Goal: Task Accomplishment & Management: Complete application form

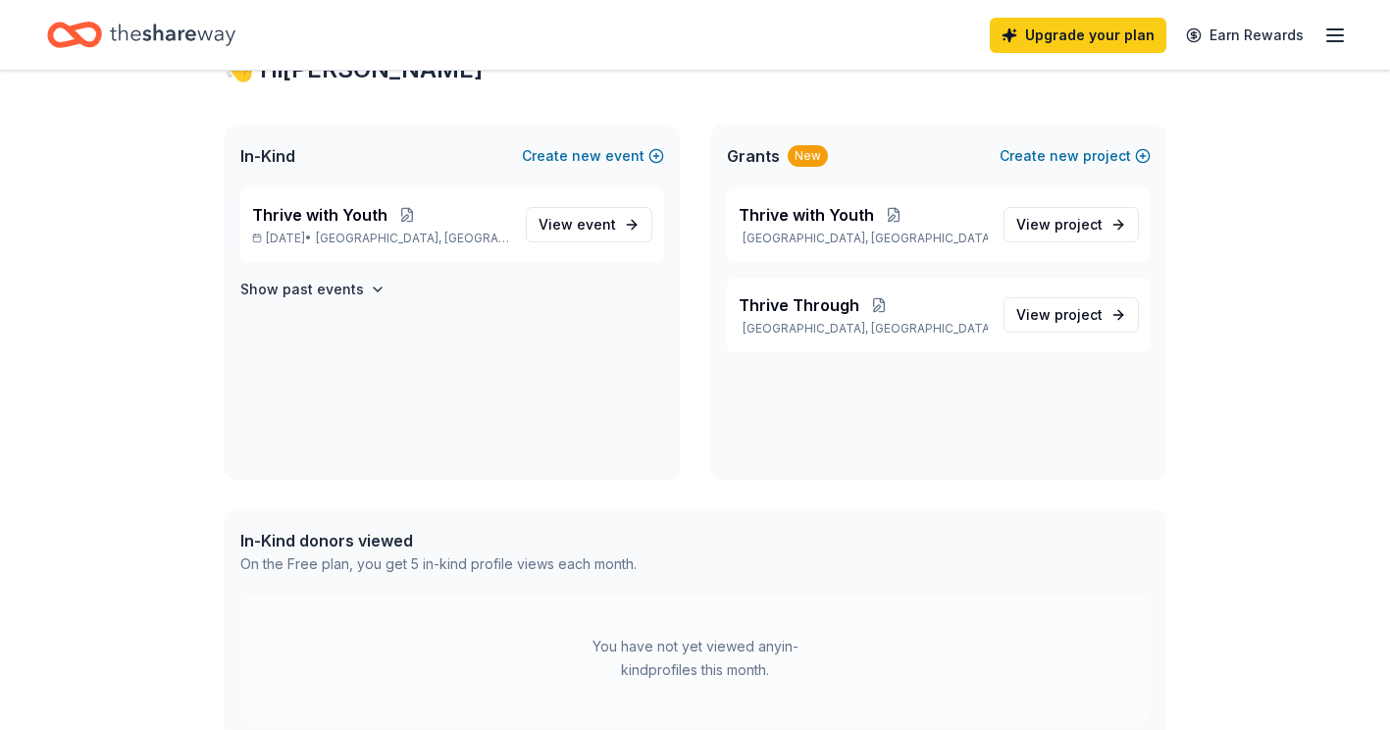
scroll to position [43, 0]
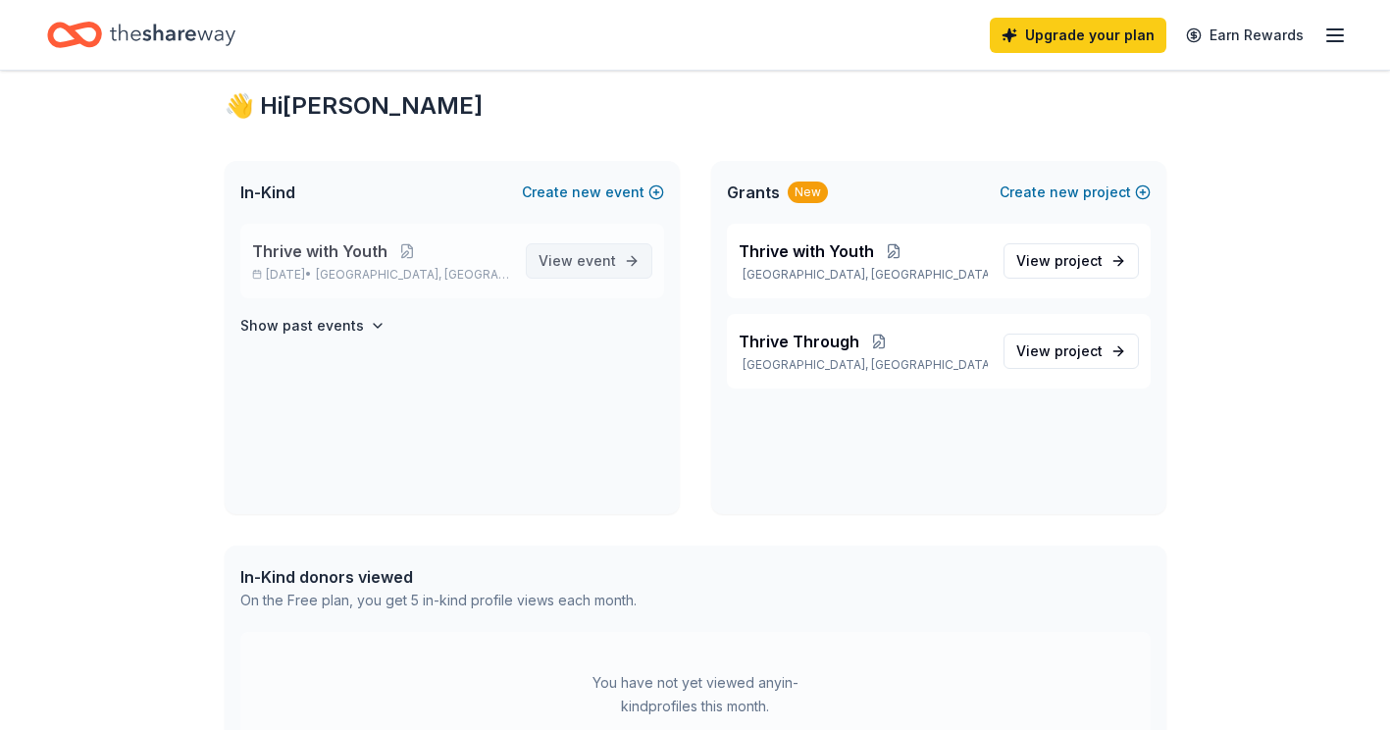
click at [574, 256] on span "View event" at bounding box center [577, 261] width 77 height 24
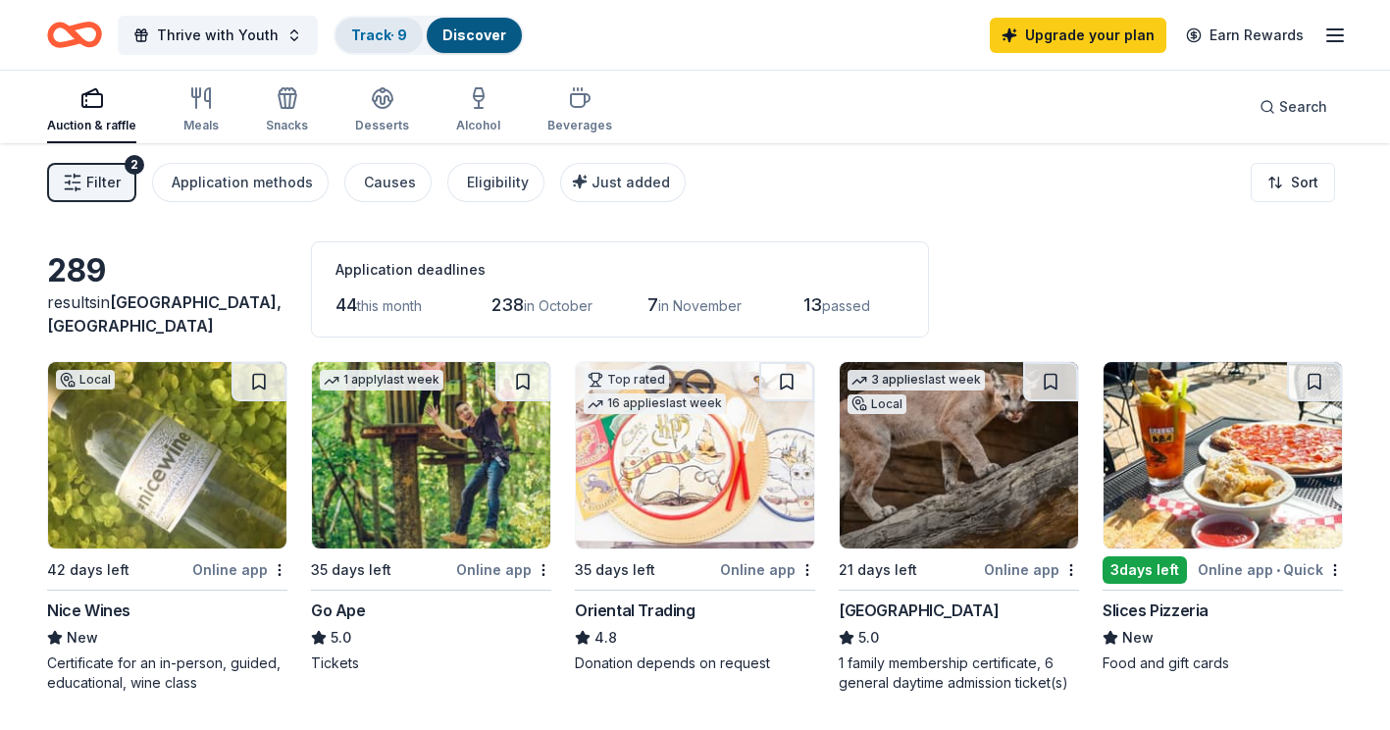
click at [376, 31] on link "Track · 9" at bounding box center [379, 34] width 56 height 17
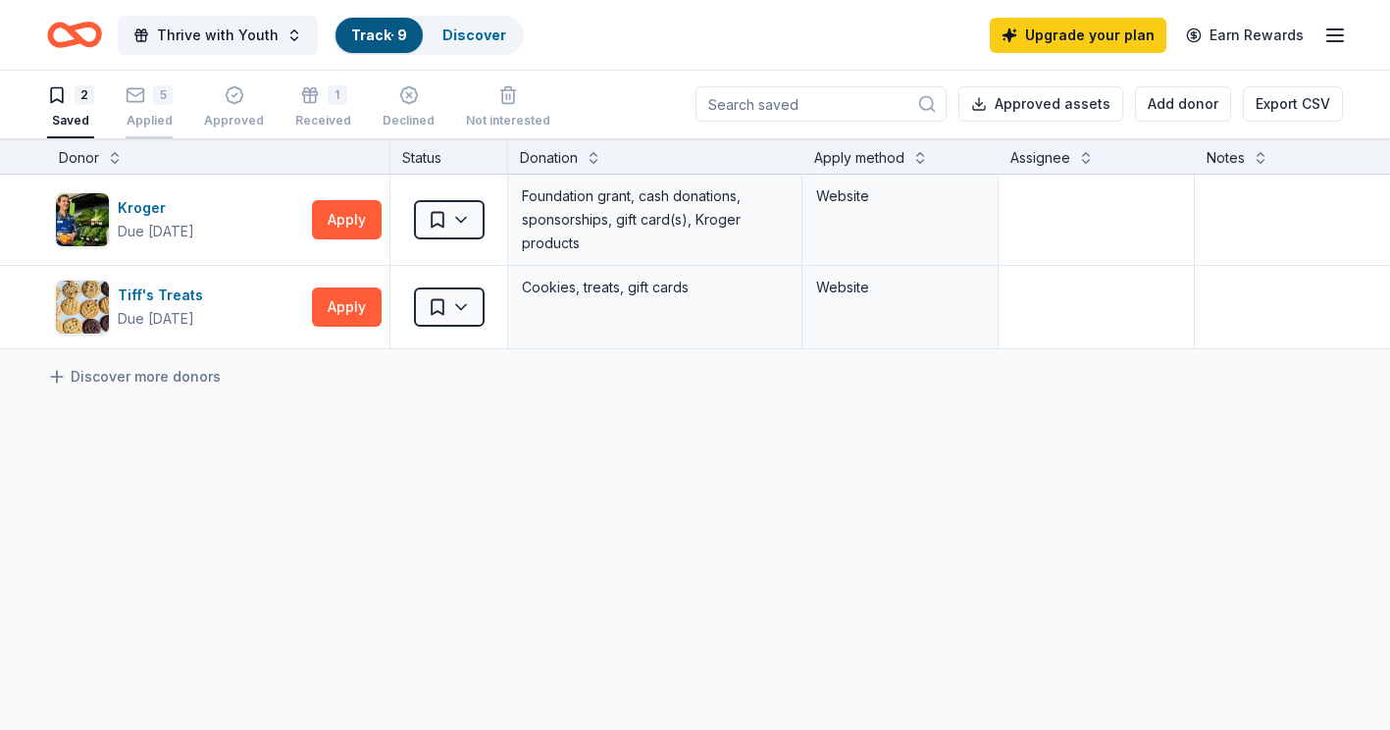
click at [145, 102] on div "5" at bounding box center [149, 95] width 47 height 20
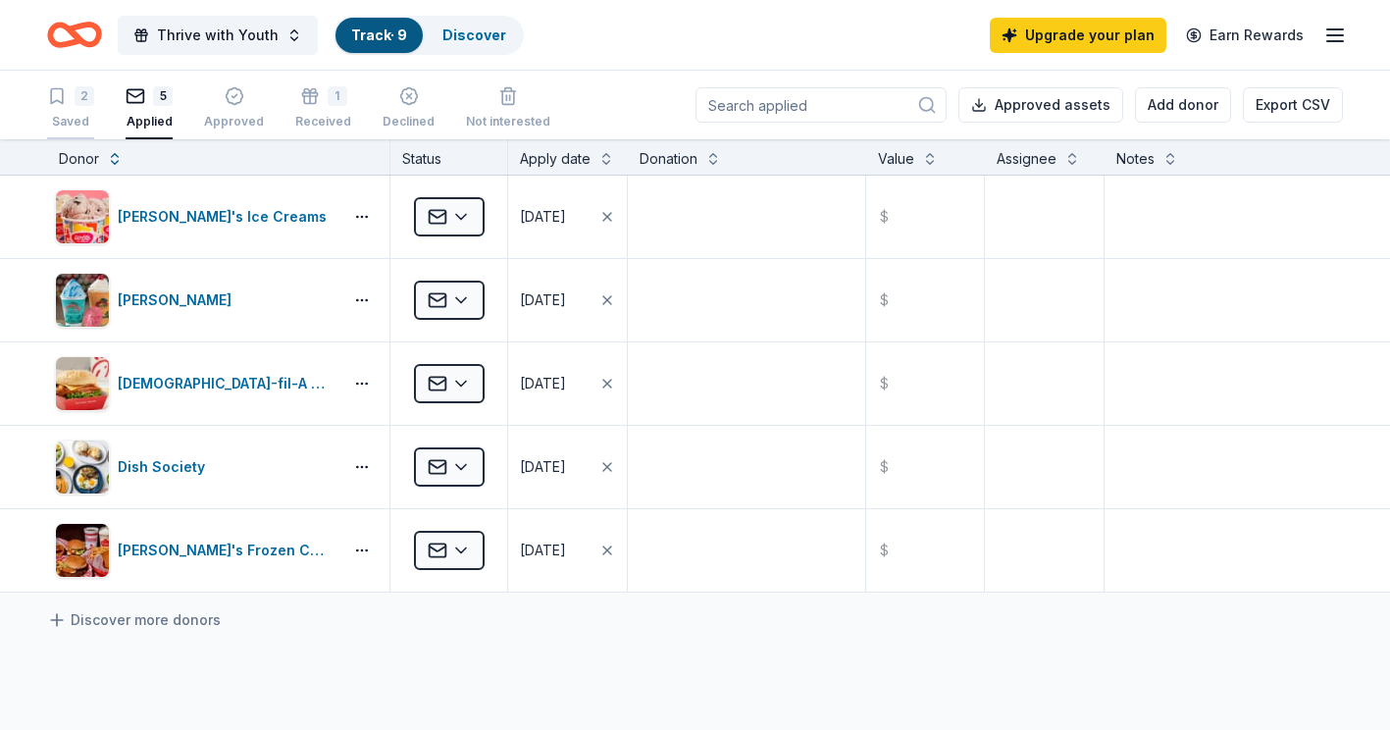
click at [63, 109] on div "2 Saved" at bounding box center [70, 107] width 47 height 43
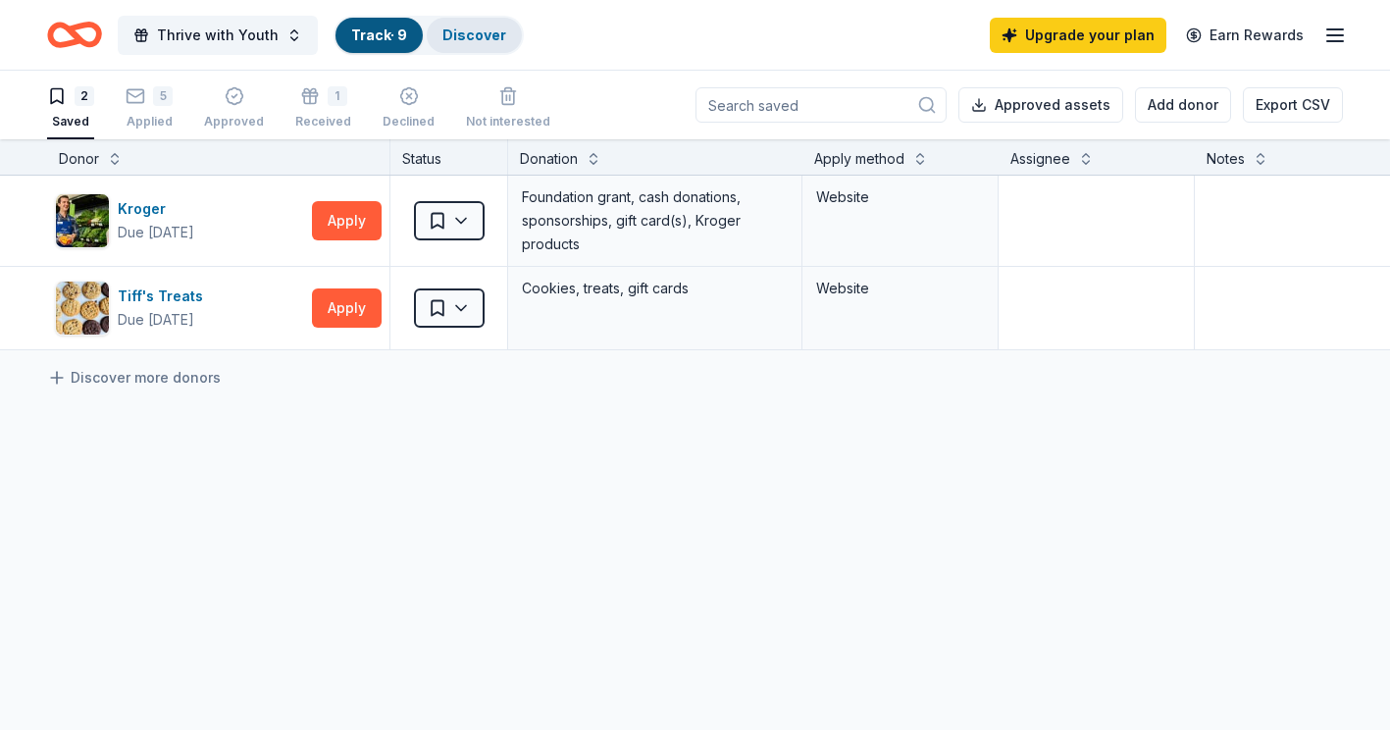
click at [469, 39] on link "Discover" at bounding box center [474, 34] width 64 height 17
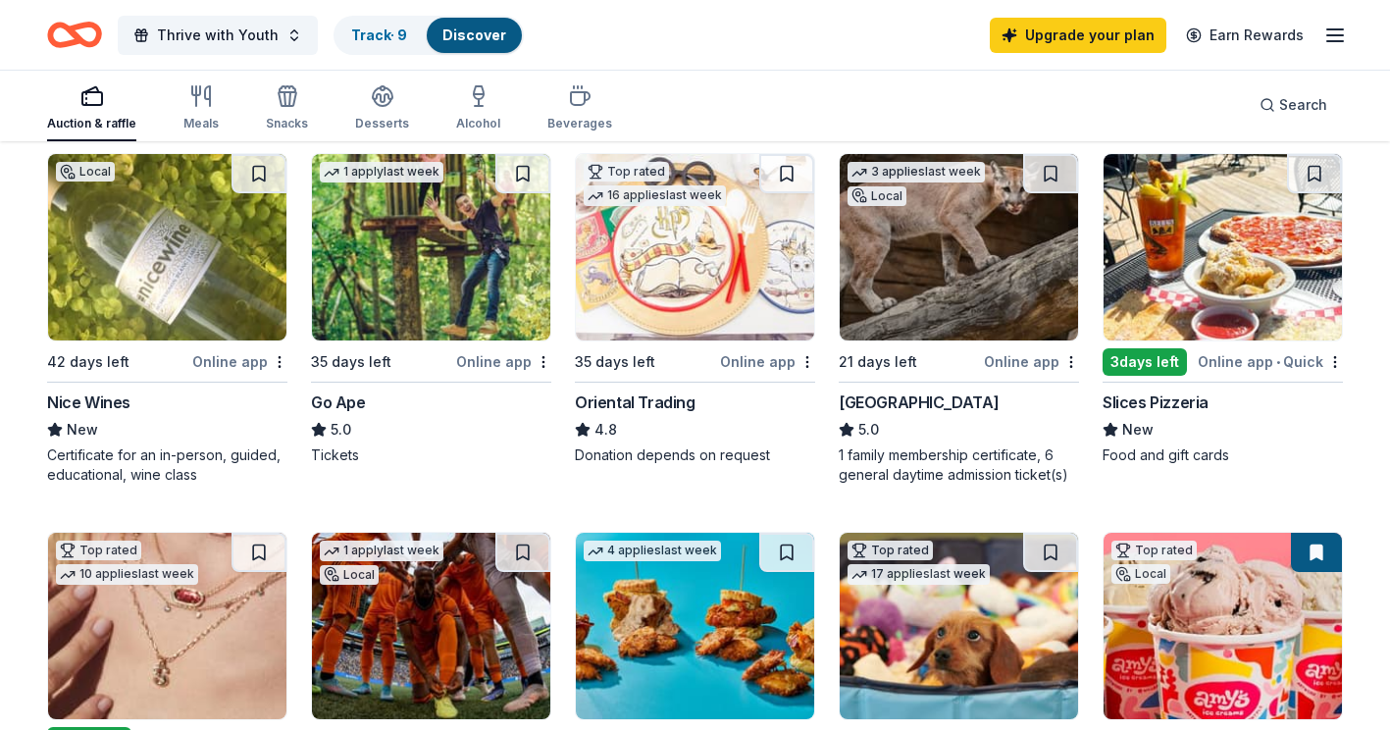
scroll to position [211, 0]
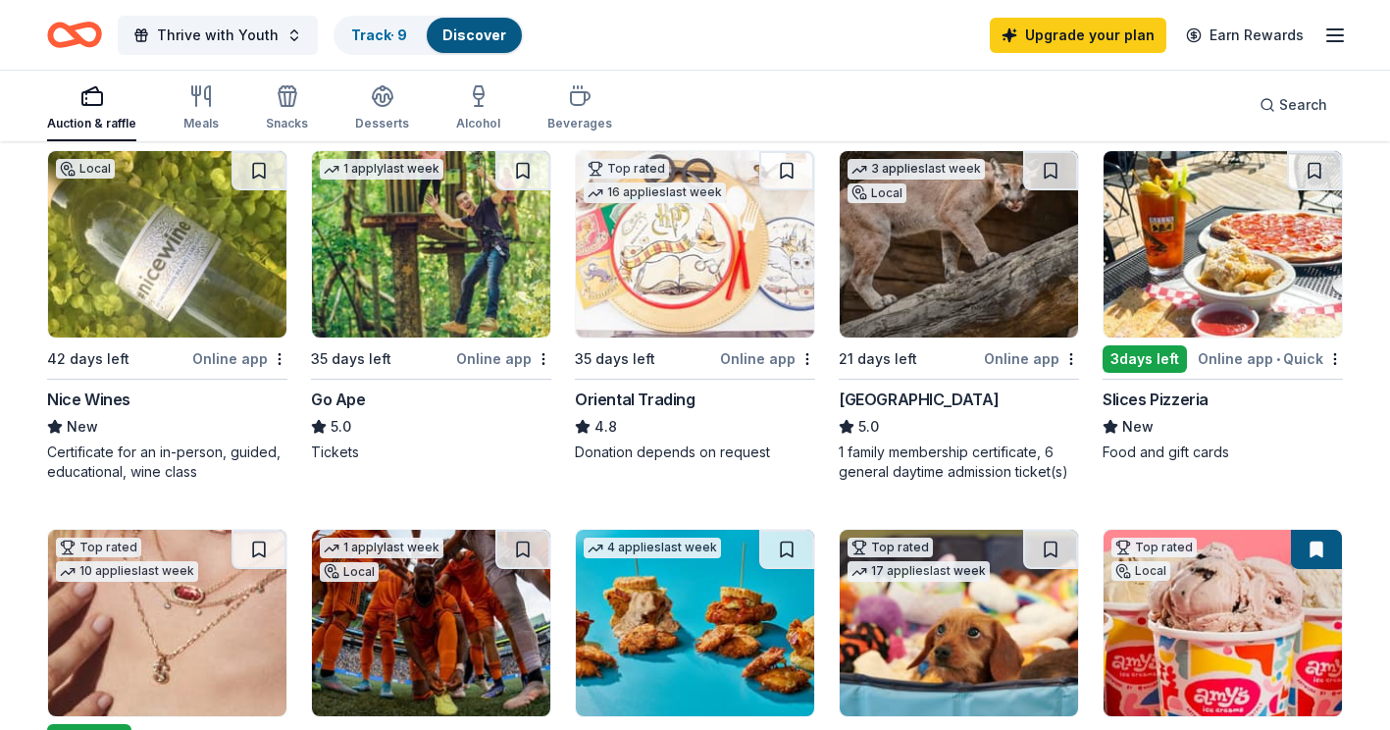
click at [1215, 276] on img at bounding box center [1223, 244] width 238 height 186
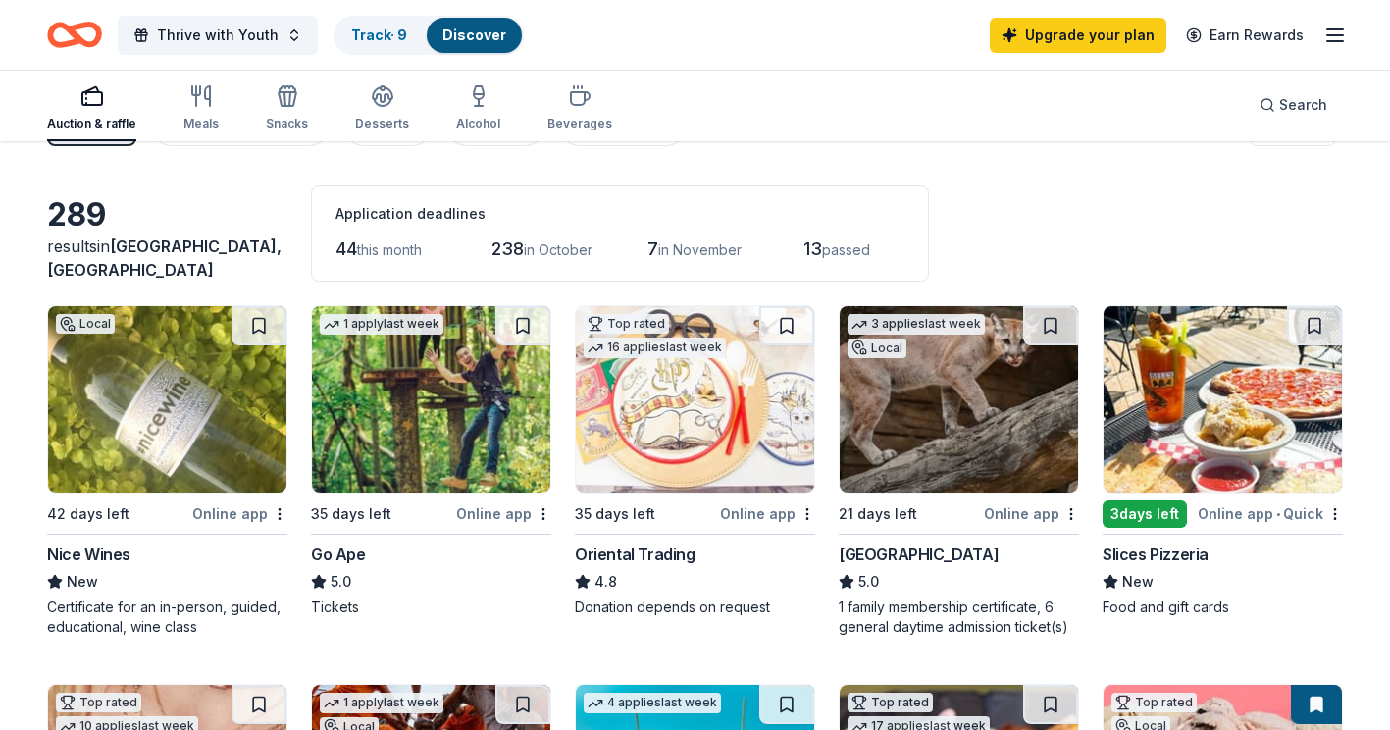
scroll to position [0, 0]
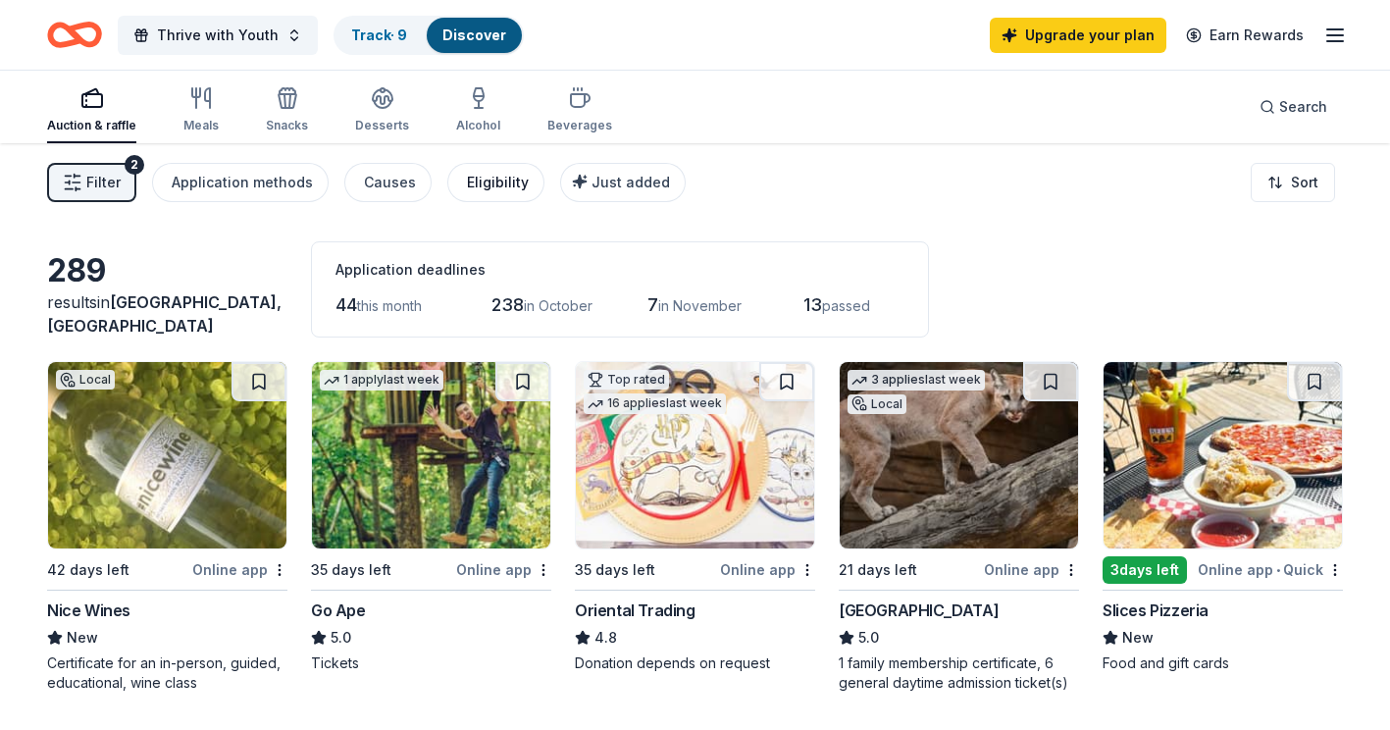
click at [490, 177] on div "Eligibility" at bounding box center [498, 183] width 62 height 24
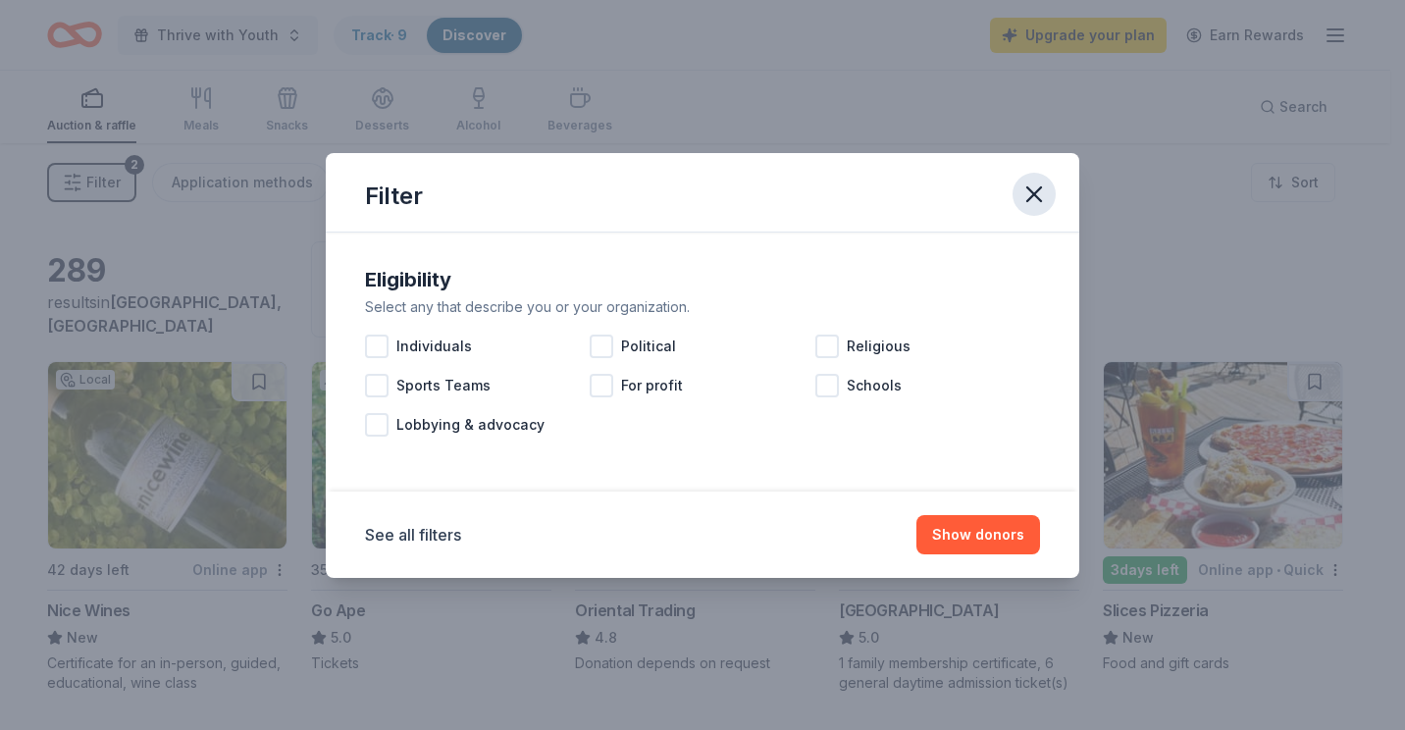
click at [1033, 194] on icon "button" at bounding box center [1034, 194] width 14 height 14
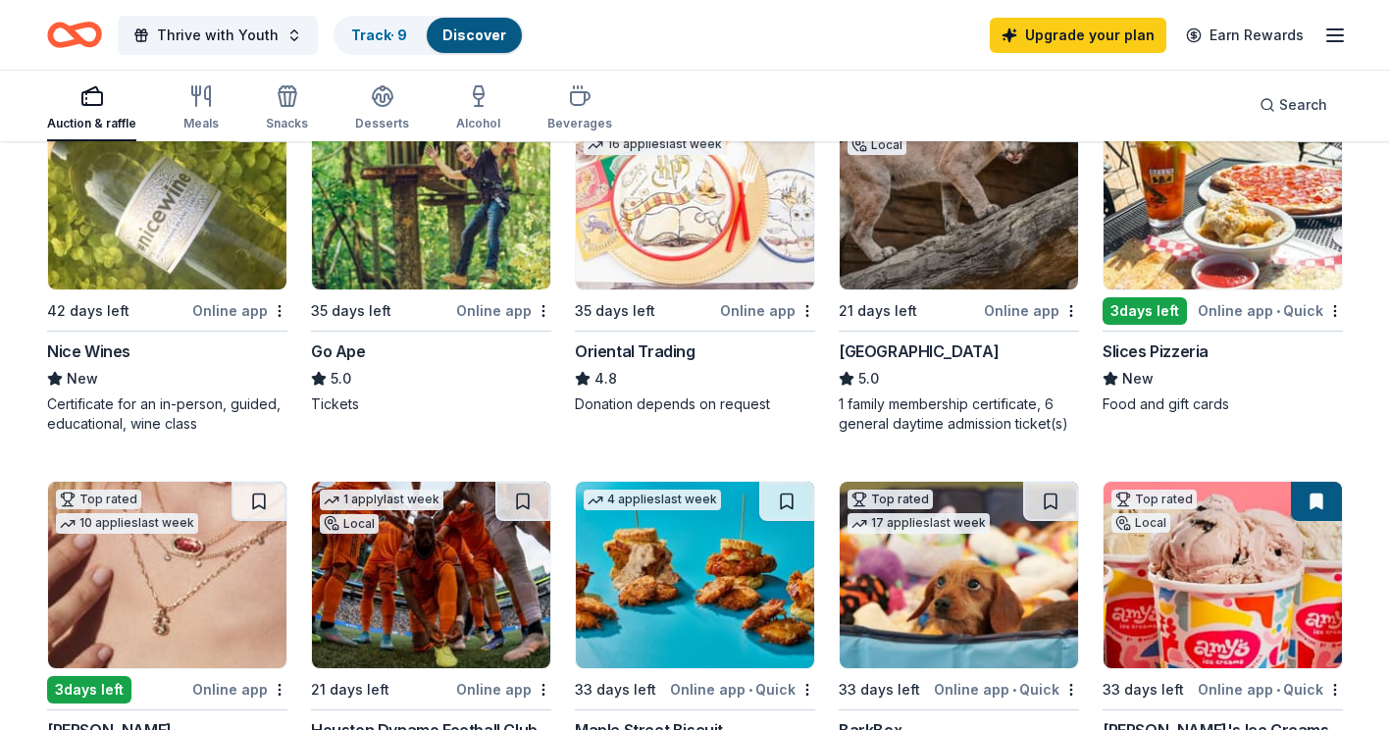
scroll to position [260, 0]
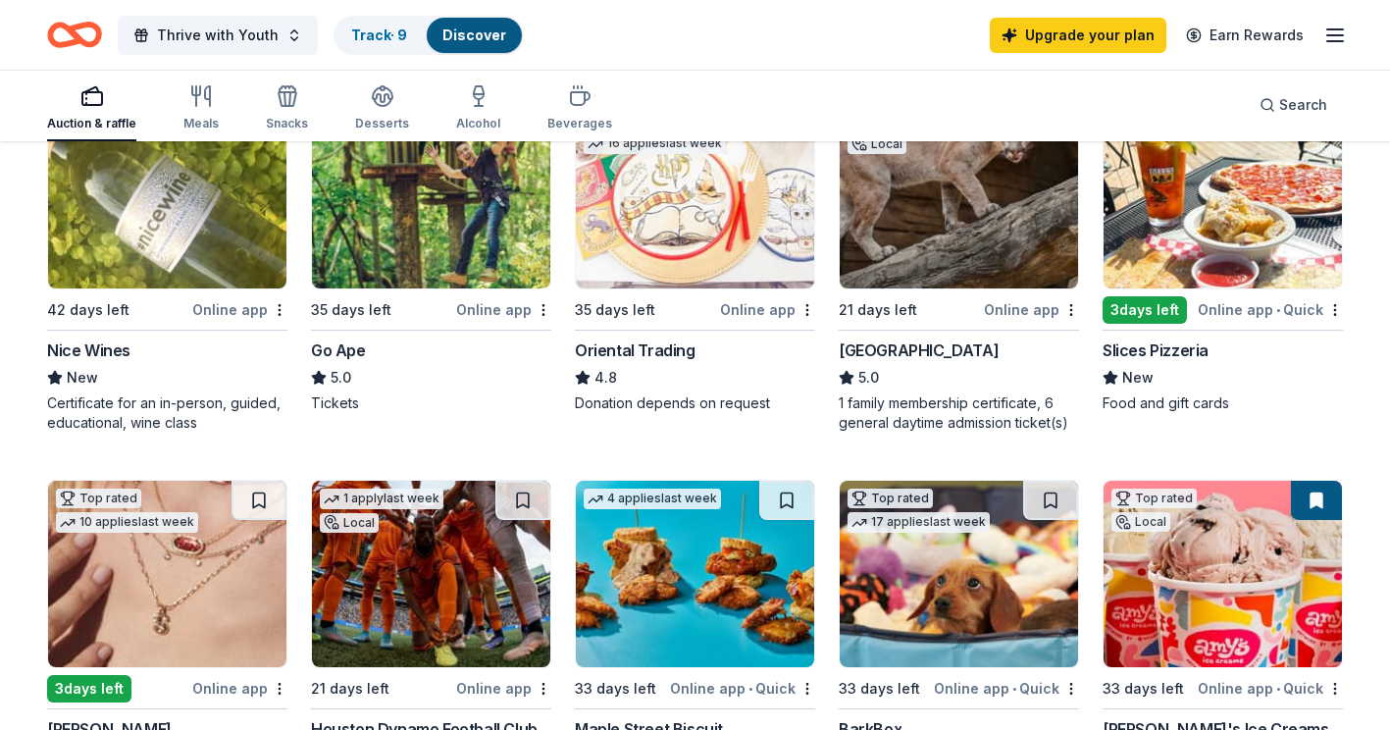
click at [1261, 228] on img at bounding box center [1223, 195] width 238 height 186
click at [362, 34] on link "Track · 10" at bounding box center [382, 34] width 62 height 17
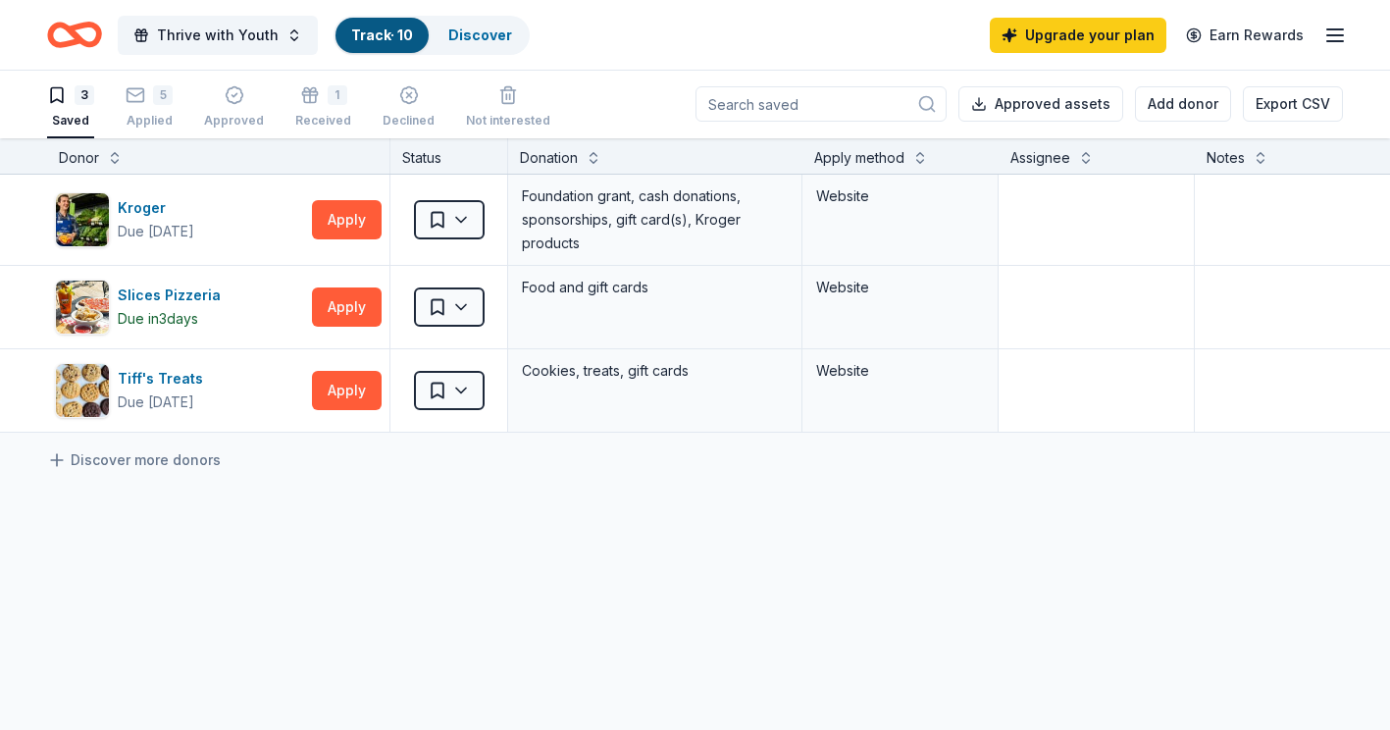
click at [125, 84] on div "3 Saved 5 Applied Approved 1 Received Declined Not interested" at bounding box center [298, 107] width 503 height 61
click at [139, 95] on icon "button" at bounding box center [136, 95] width 20 height 20
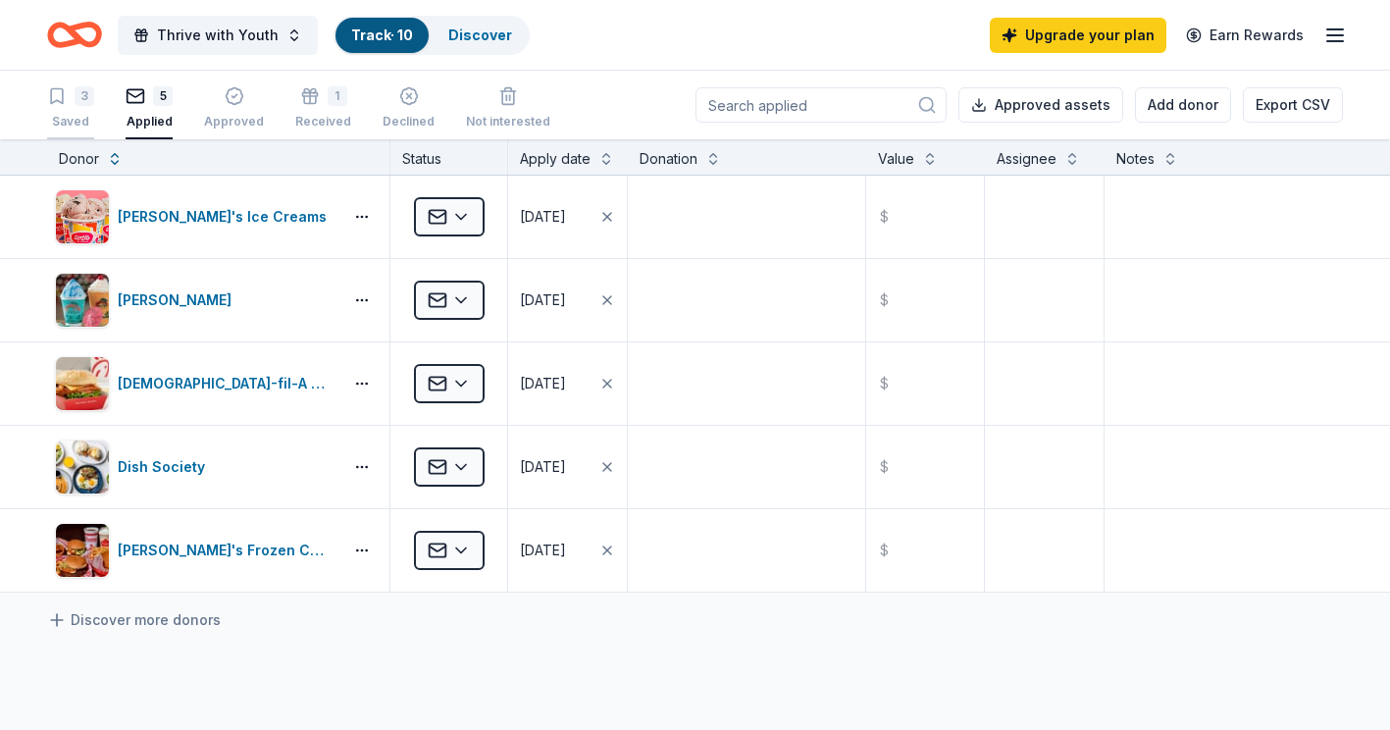
click at [66, 99] on icon "button" at bounding box center [57, 96] width 20 height 20
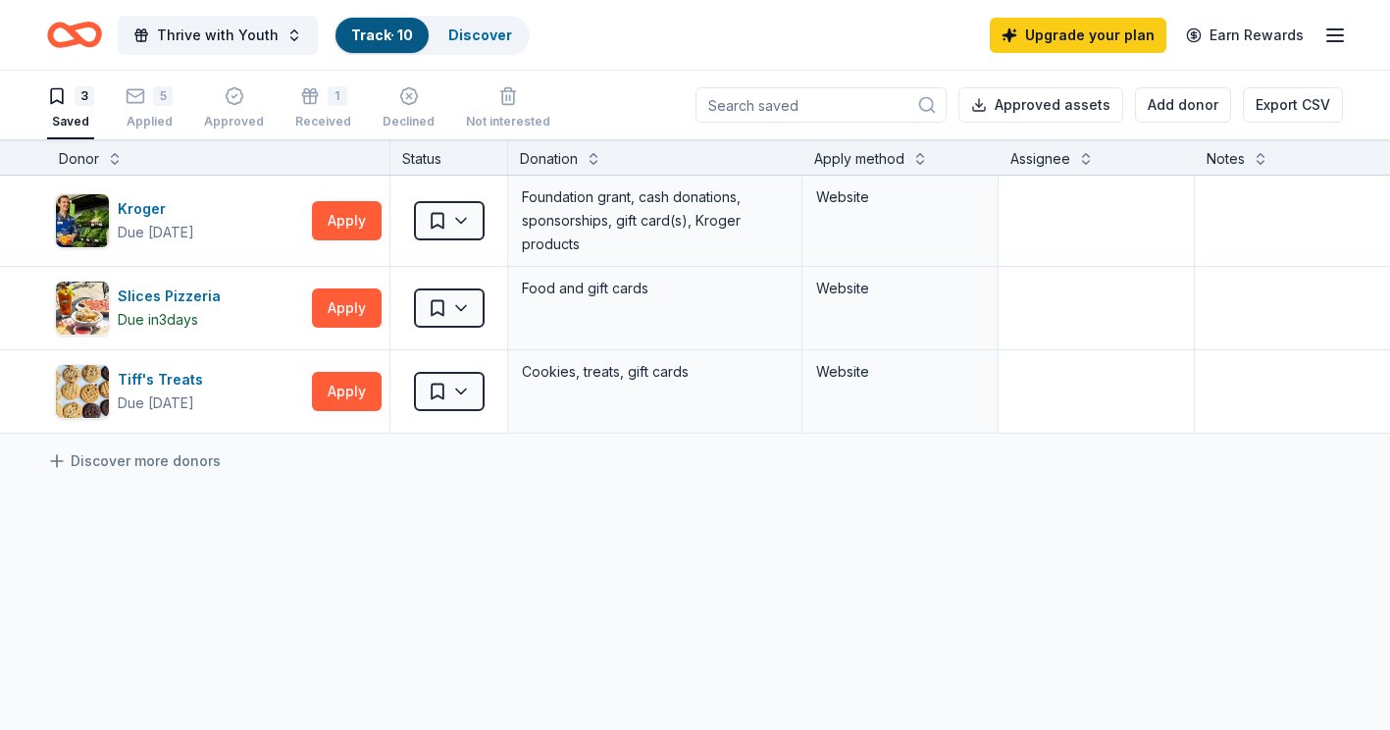
click at [580, 39] on div "Thrive with Youth Track · 10 Discover Upgrade your plan Earn Rewards" at bounding box center [695, 35] width 1296 height 46
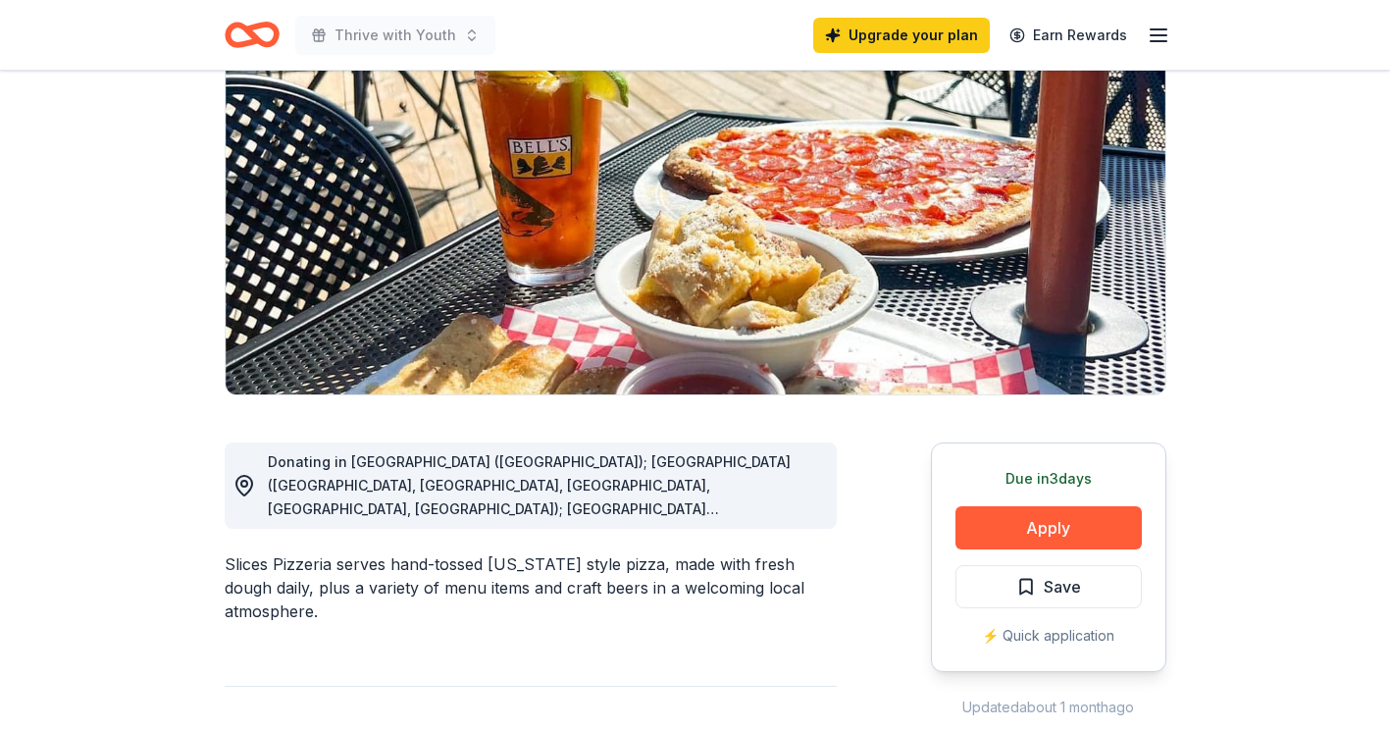
scroll to position [99, 0]
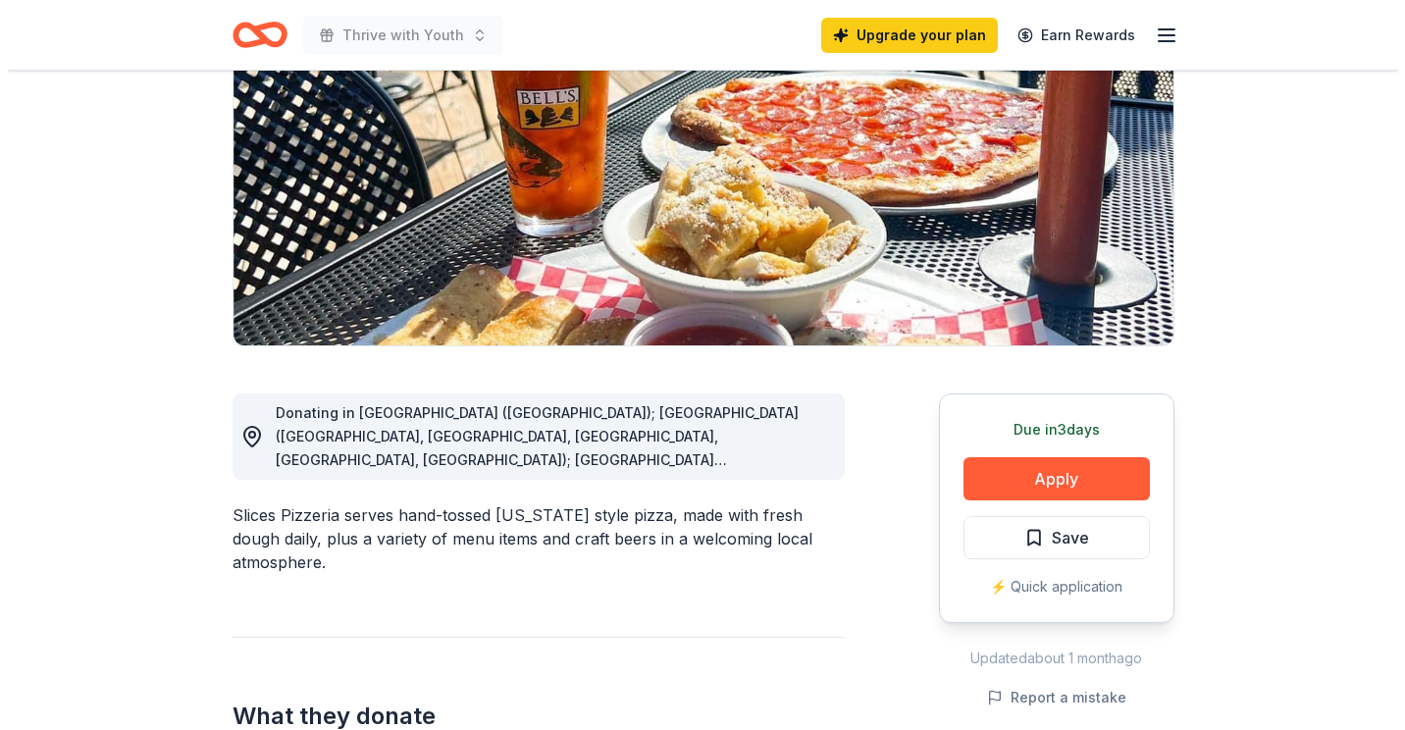
scroll to position [249, 0]
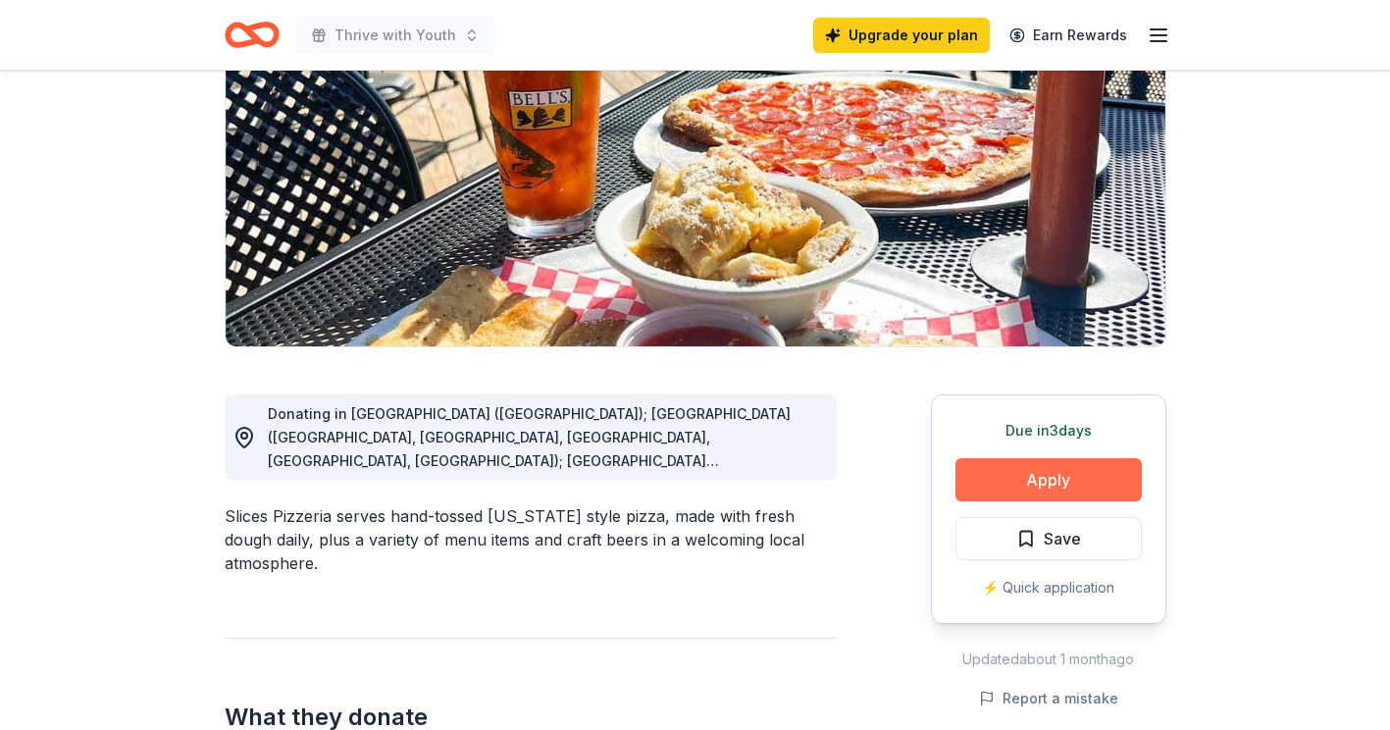
click at [1092, 489] on button "Apply" at bounding box center [1048, 479] width 186 height 43
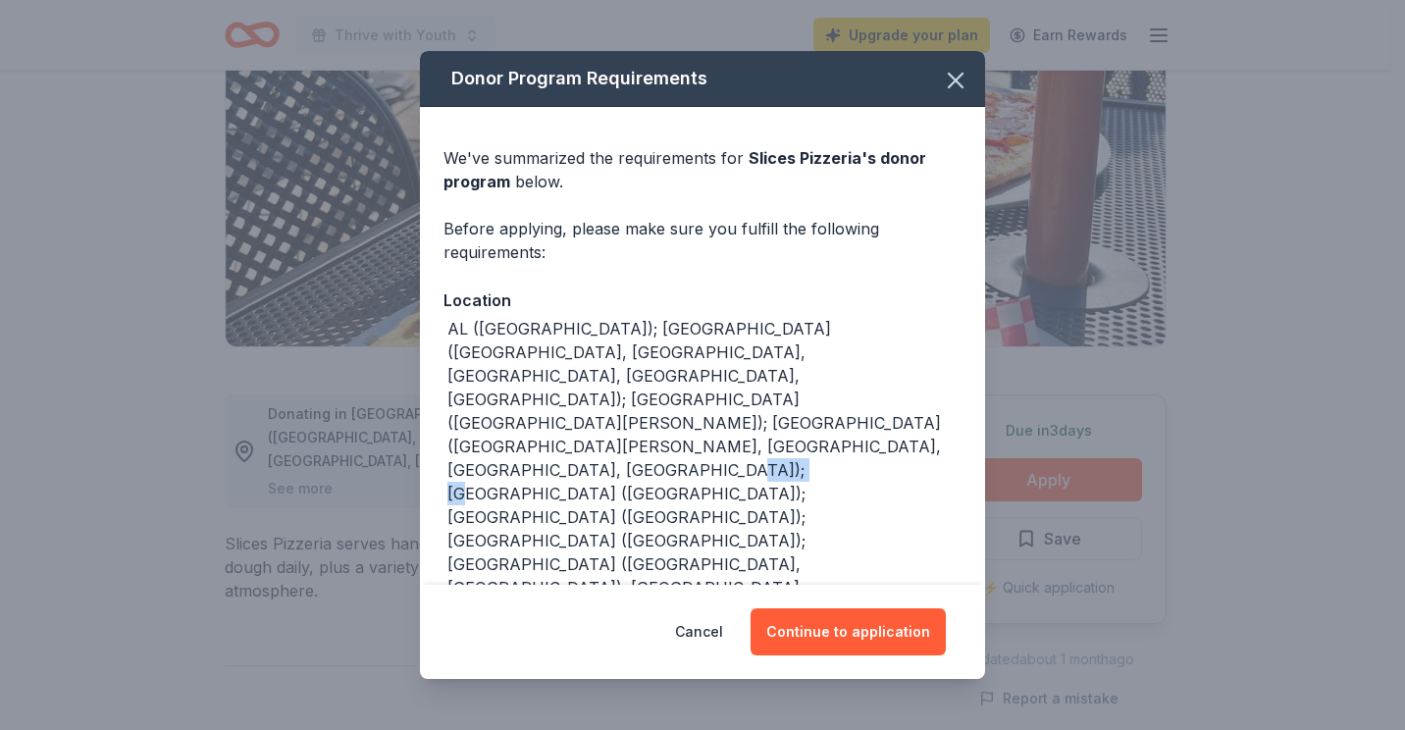
drag, startPoint x: 824, startPoint y: 422, endPoint x: 886, endPoint y: 423, distance: 61.8
click at [886, 423] on div "AL (Huntsville); AZ (Scottsdale, Gilbert, Flagstaff, Chandler, Peoria); CA (San…" at bounding box center [704, 587] width 514 height 541
click at [680, 428] on div "AL (Huntsville); AZ (Scottsdale, Gilbert, Flagstaff, Chandler, Peoria); CA (San…" at bounding box center [704, 587] width 514 height 541
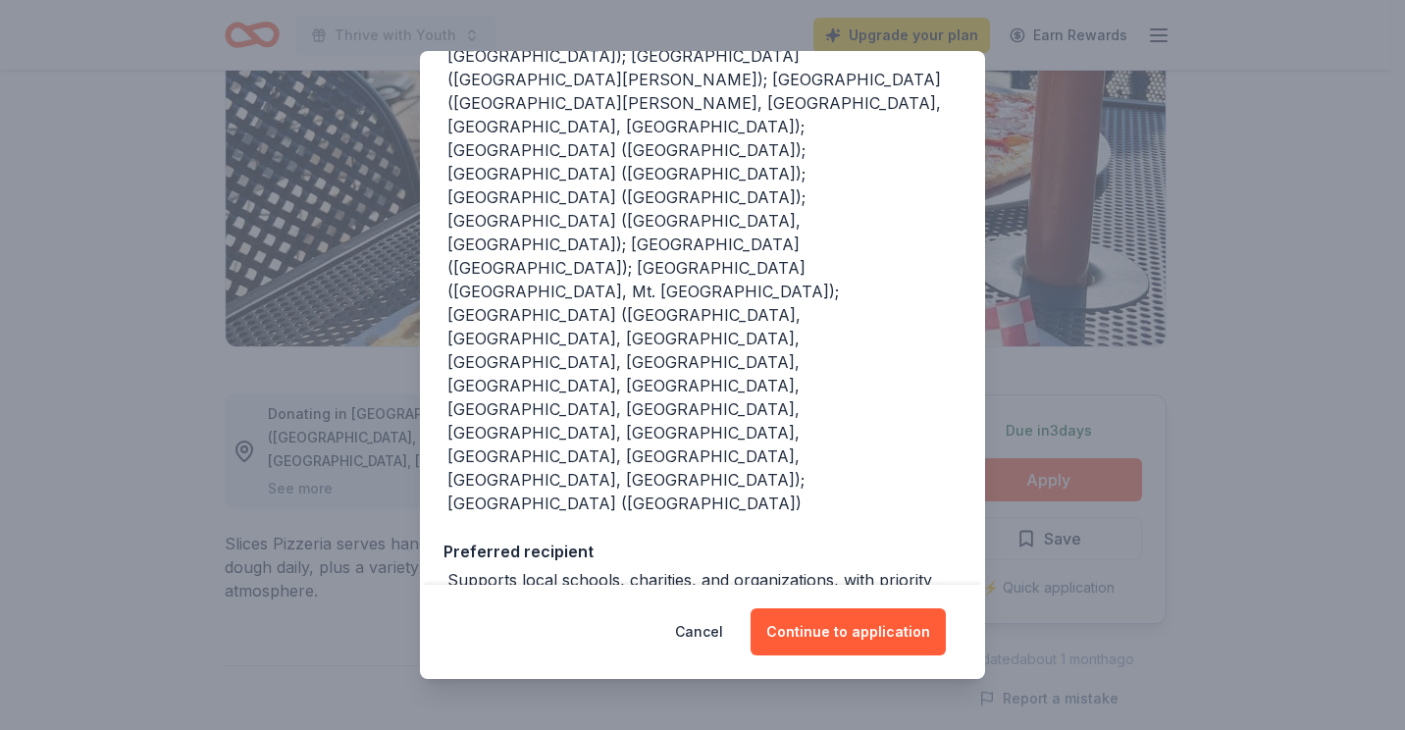
scroll to position [355, 0]
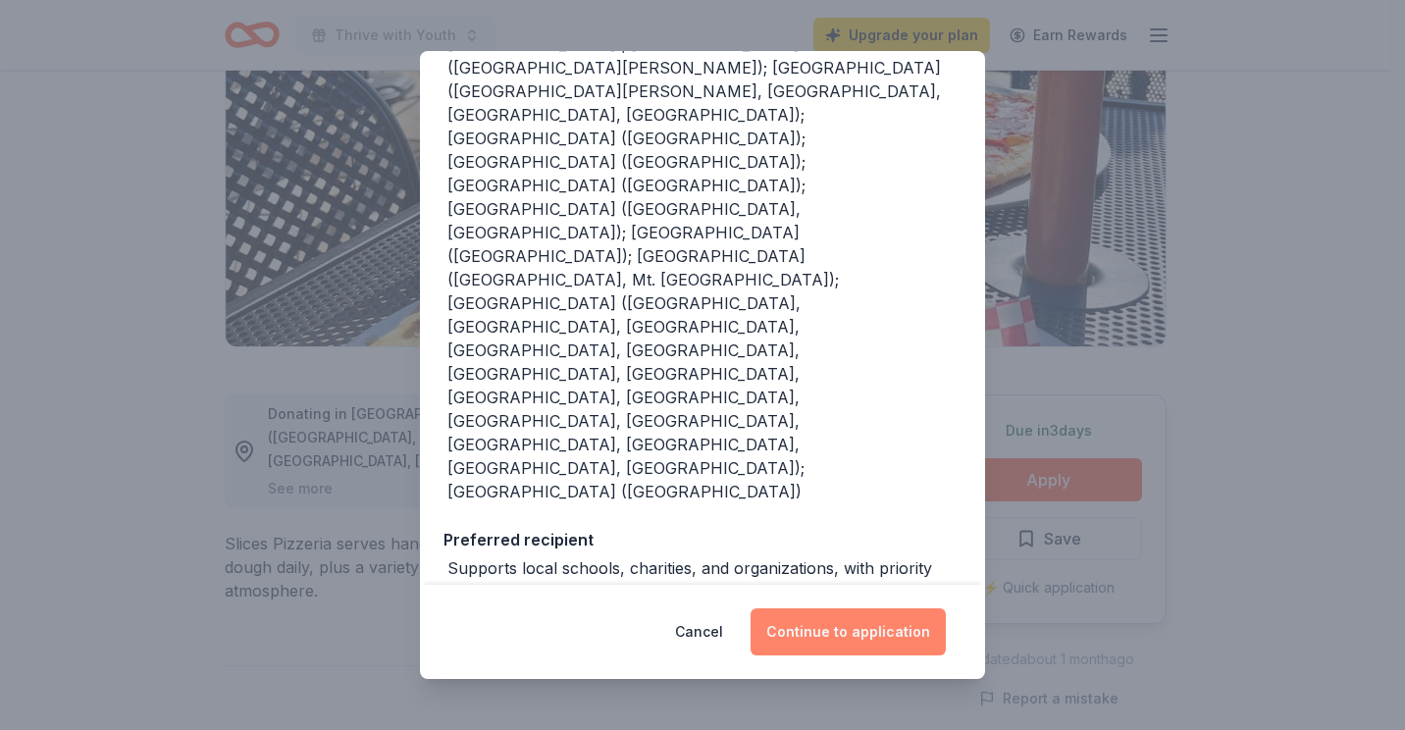
click at [811, 624] on button "Continue to application" at bounding box center [847, 631] width 195 height 47
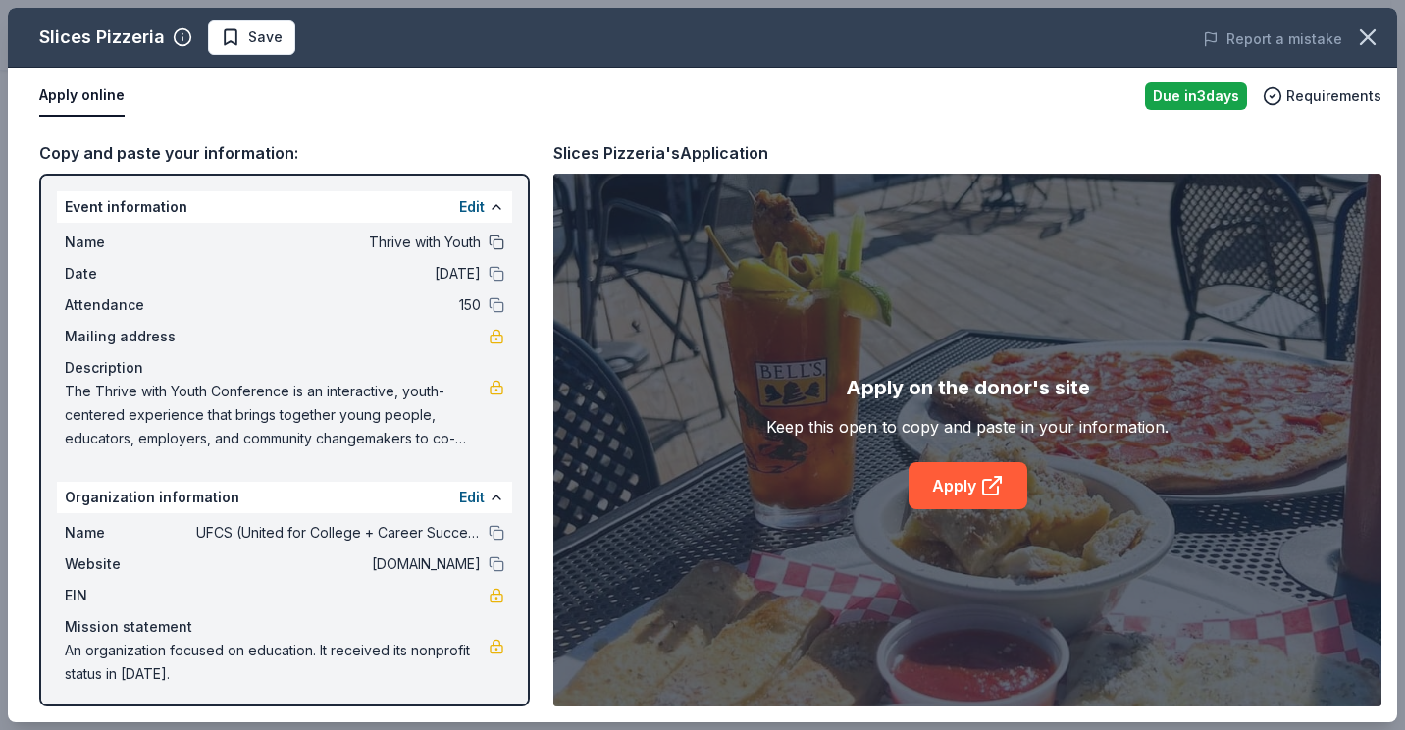
click at [489, 241] on button at bounding box center [497, 242] width 16 height 16
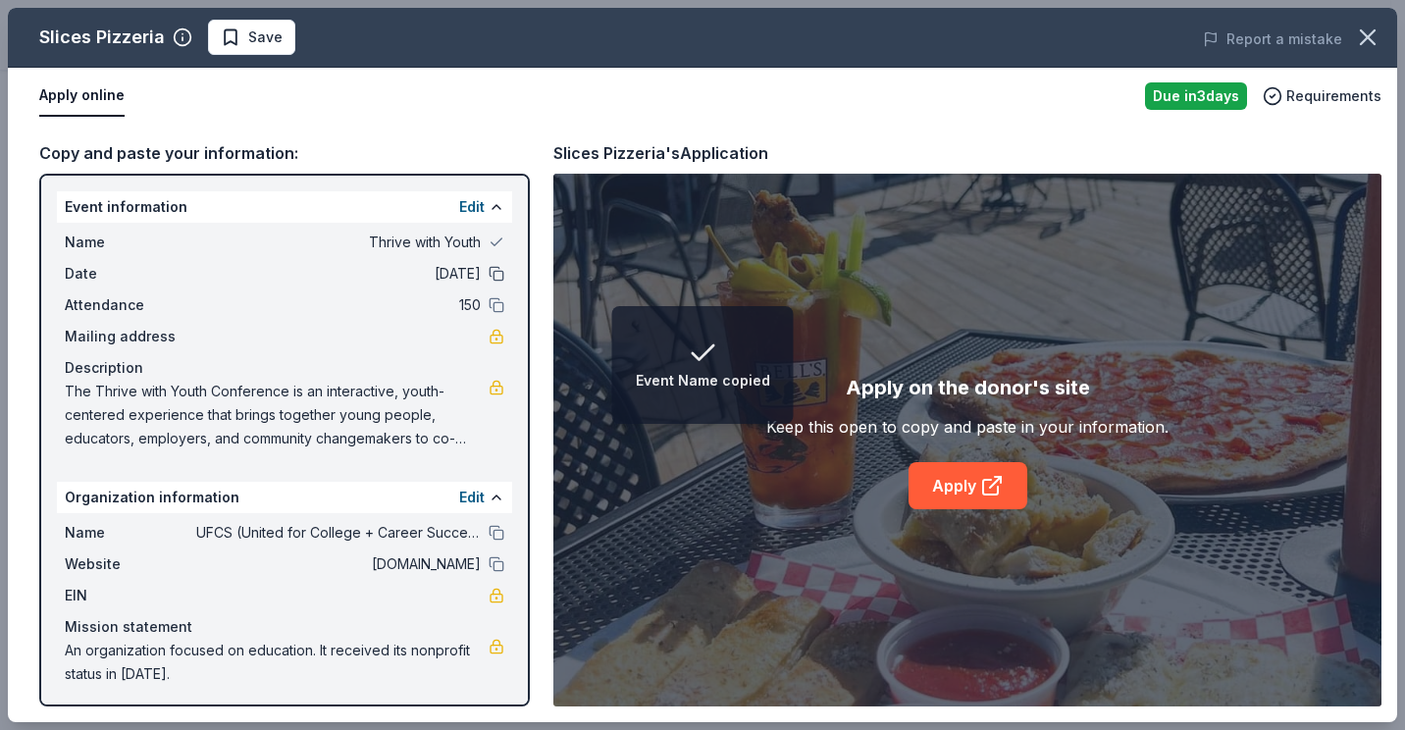
click at [489, 271] on button at bounding box center [497, 274] width 16 height 16
click at [489, 299] on button at bounding box center [497, 305] width 16 height 16
click at [489, 530] on button at bounding box center [497, 533] width 16 height 16
click at [489, 556] on button at bounding box center [497, 564] width 16 height 16
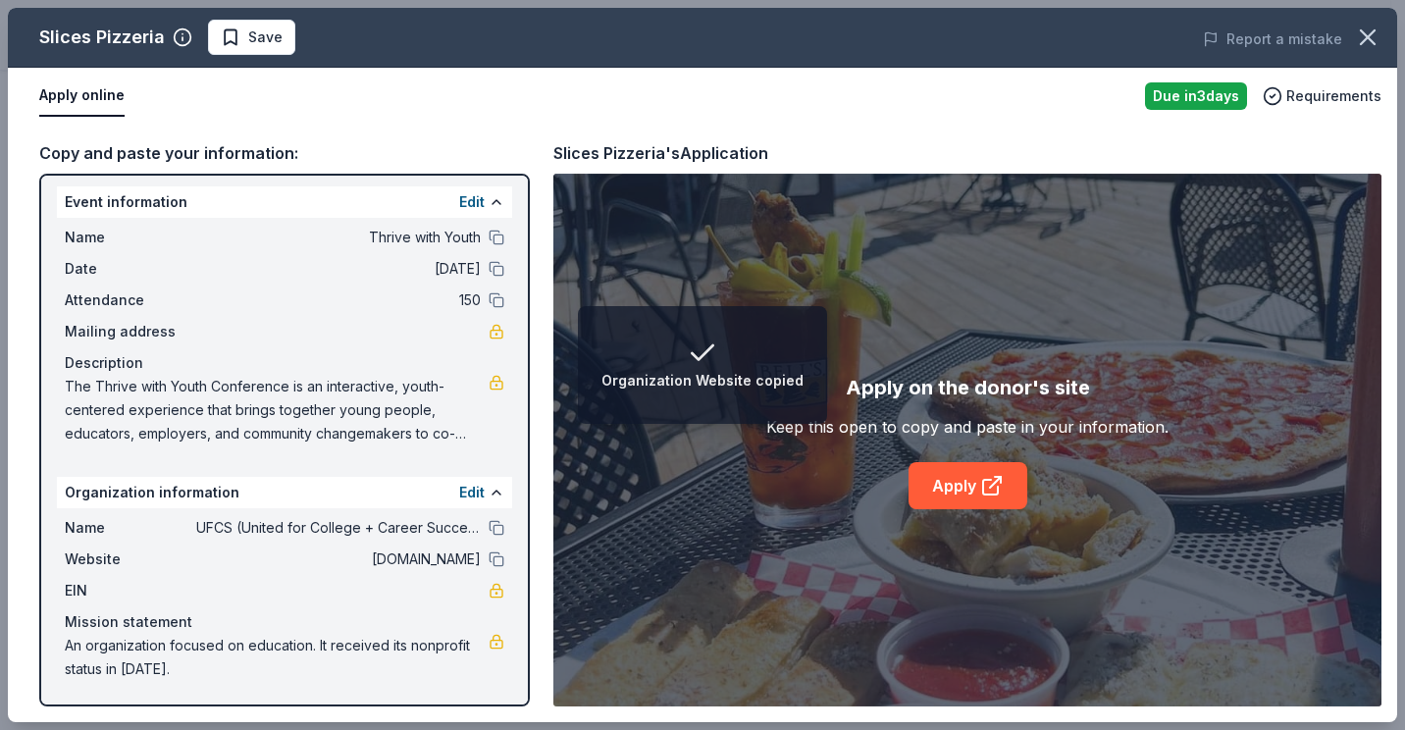
scroll to position [0, 0]
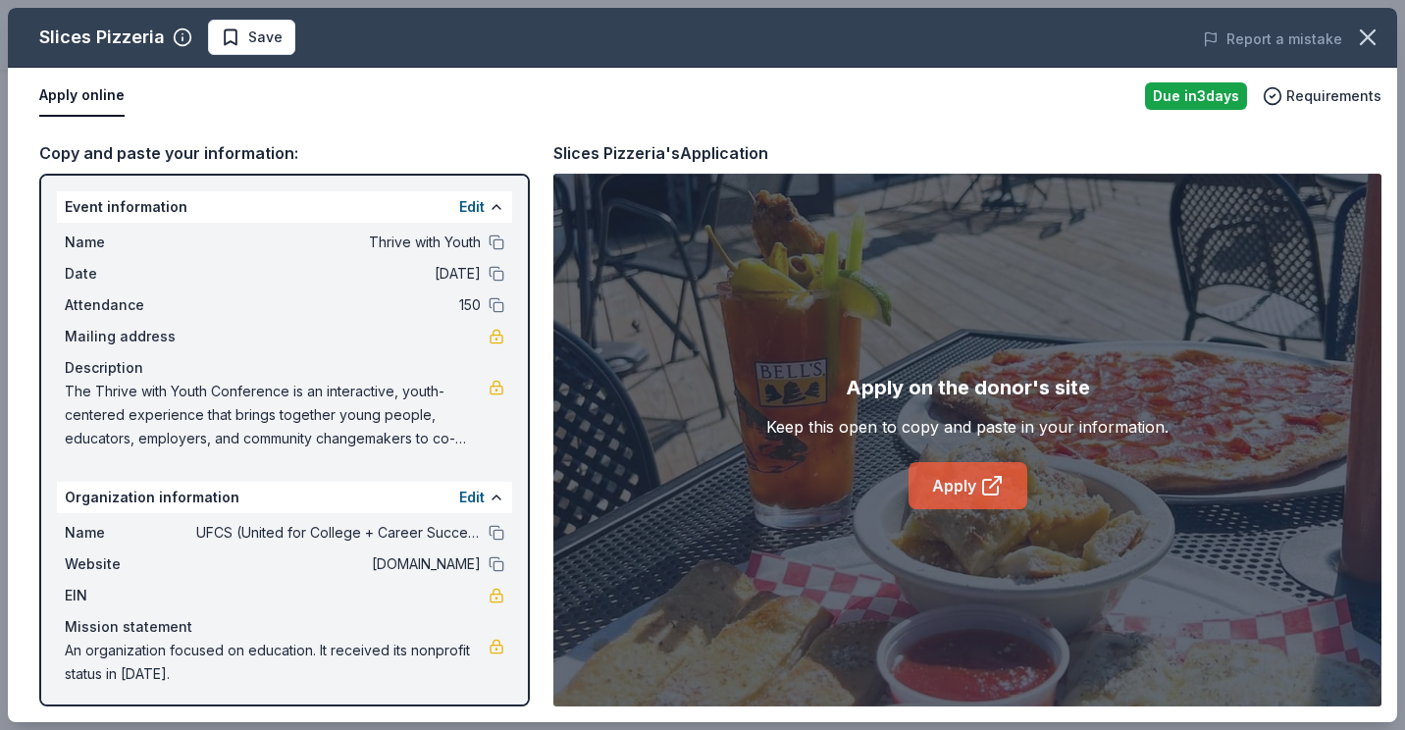
click at [945, 483] on link "Apply" at bounding box center [967, 485] width 119 height 47
click at [239, 42] on span "Save" at bounding box center [252, 38] width 62 height 24
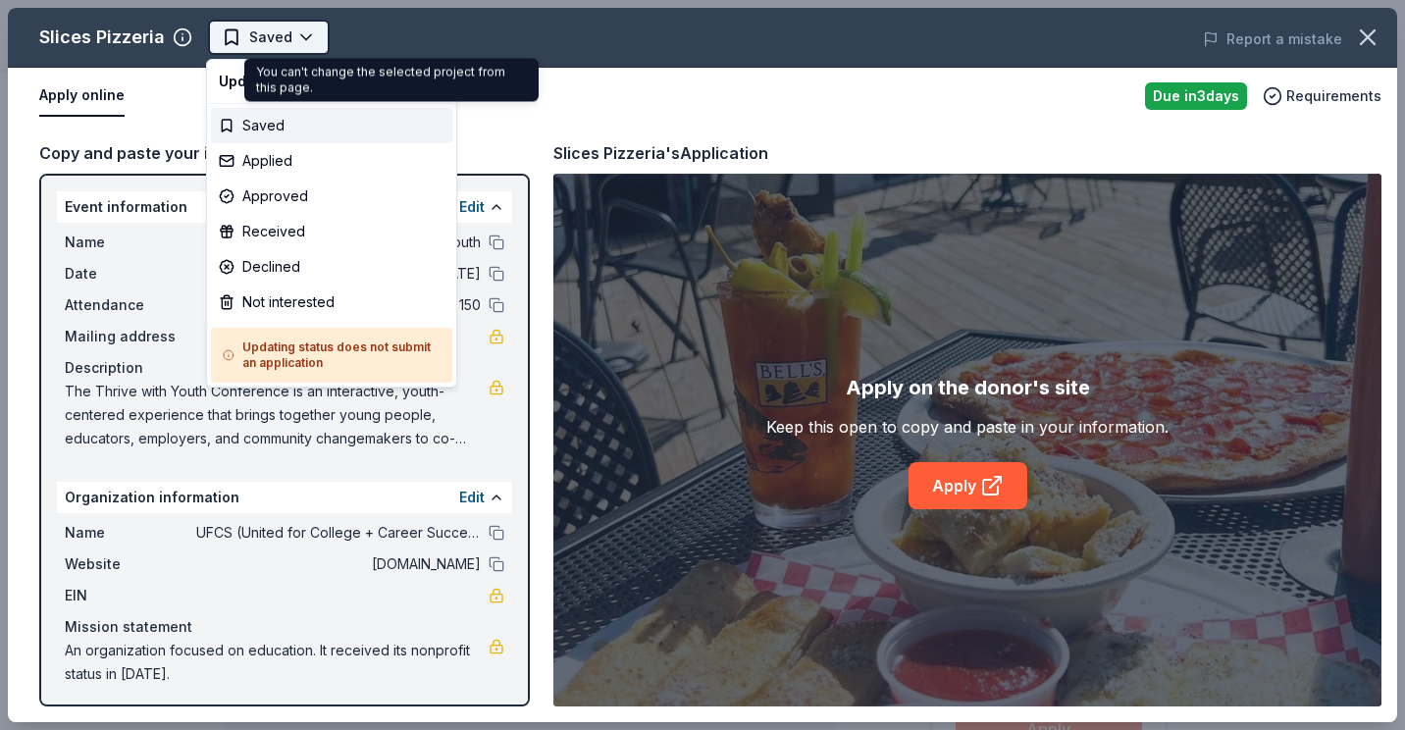
click at [312, 26] on body "Thrive with Youth Saved Apply Due in 3 days Share Slices Pizzeria New Share Don…" at bounding box center [695, 365] width 1390 height 730
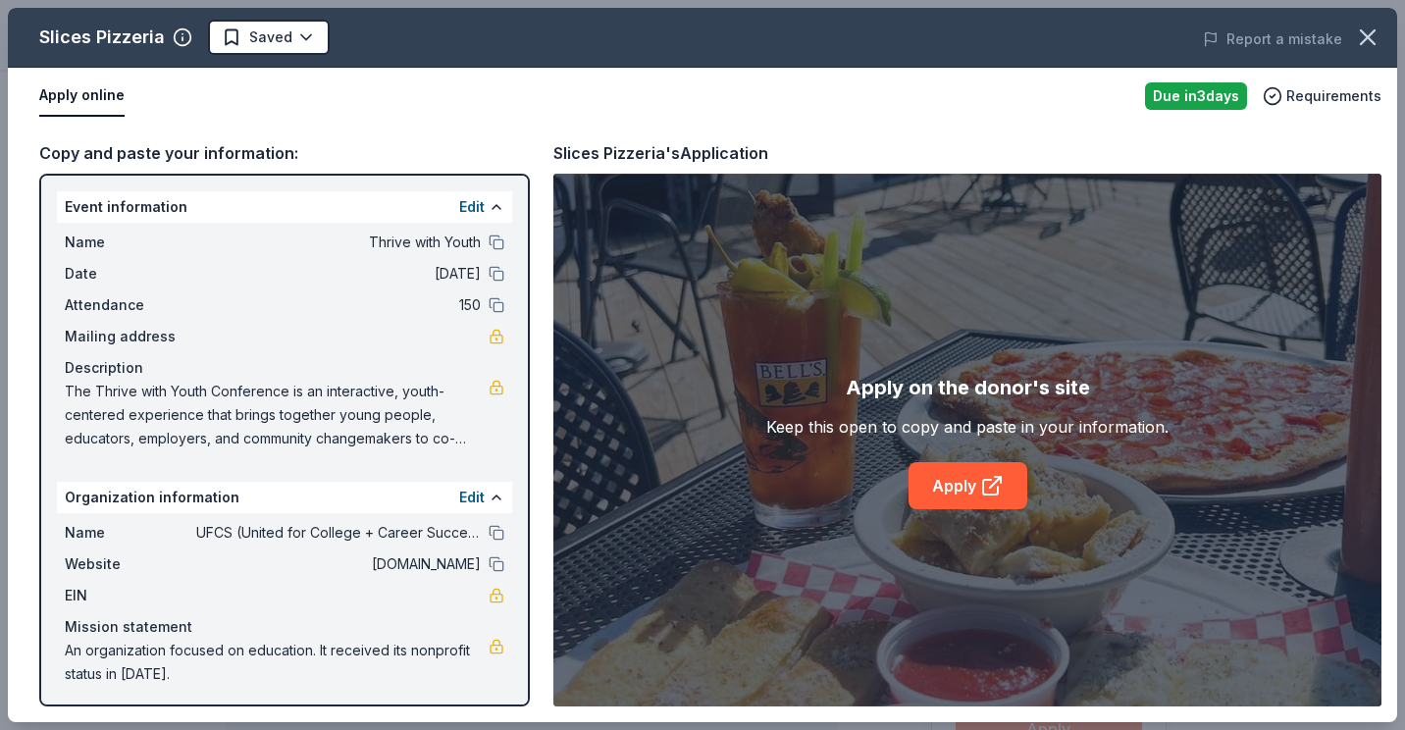
click at [533, 50] on html "Thrive with Youth Saved Apply Due in 3 days Share Slices Pizzeria New Share Don…" at bounding box center [702, 365] width 1405 height 730
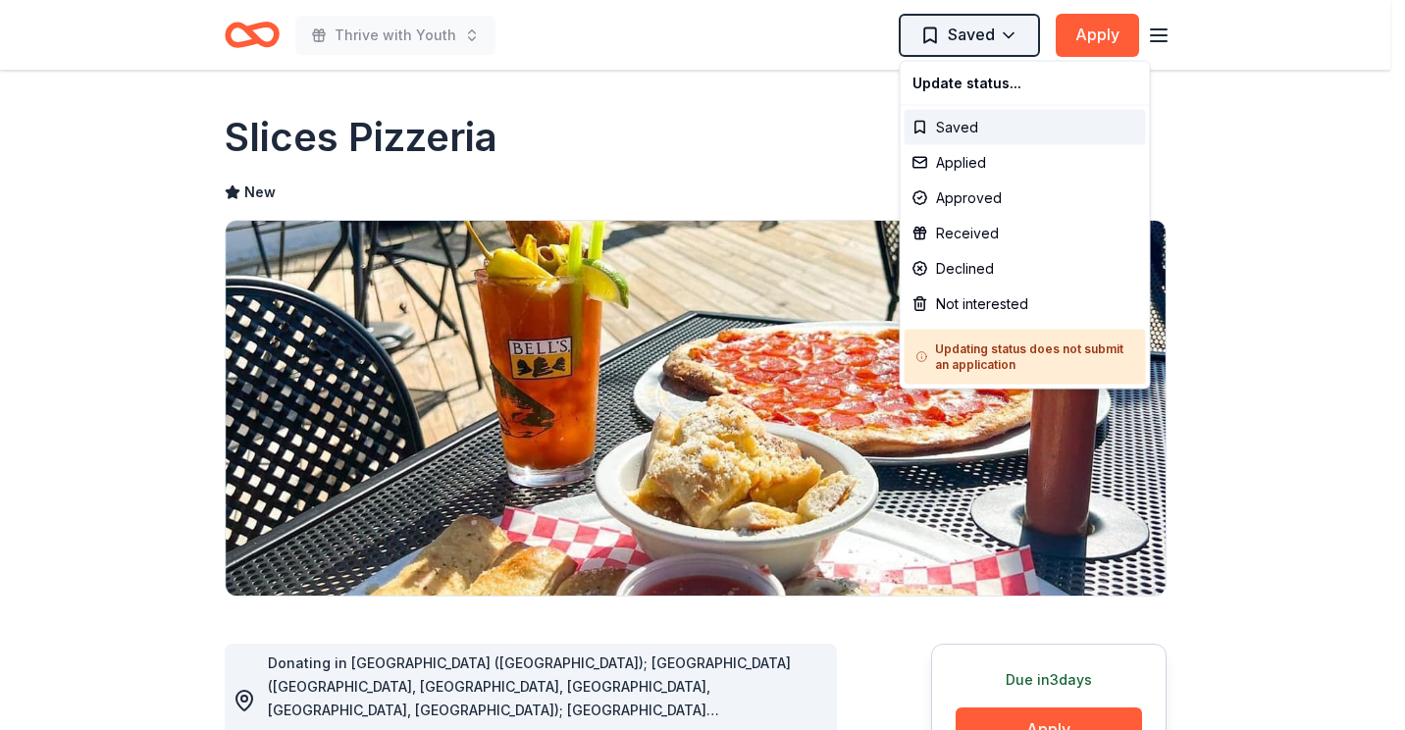
click at [1005, 38] on html "Thrive with Youth Saved Apply Due in 3 days Share Slices Pizzeria New Share Don…" at bounding box center [702, 365] width 1405 height 730
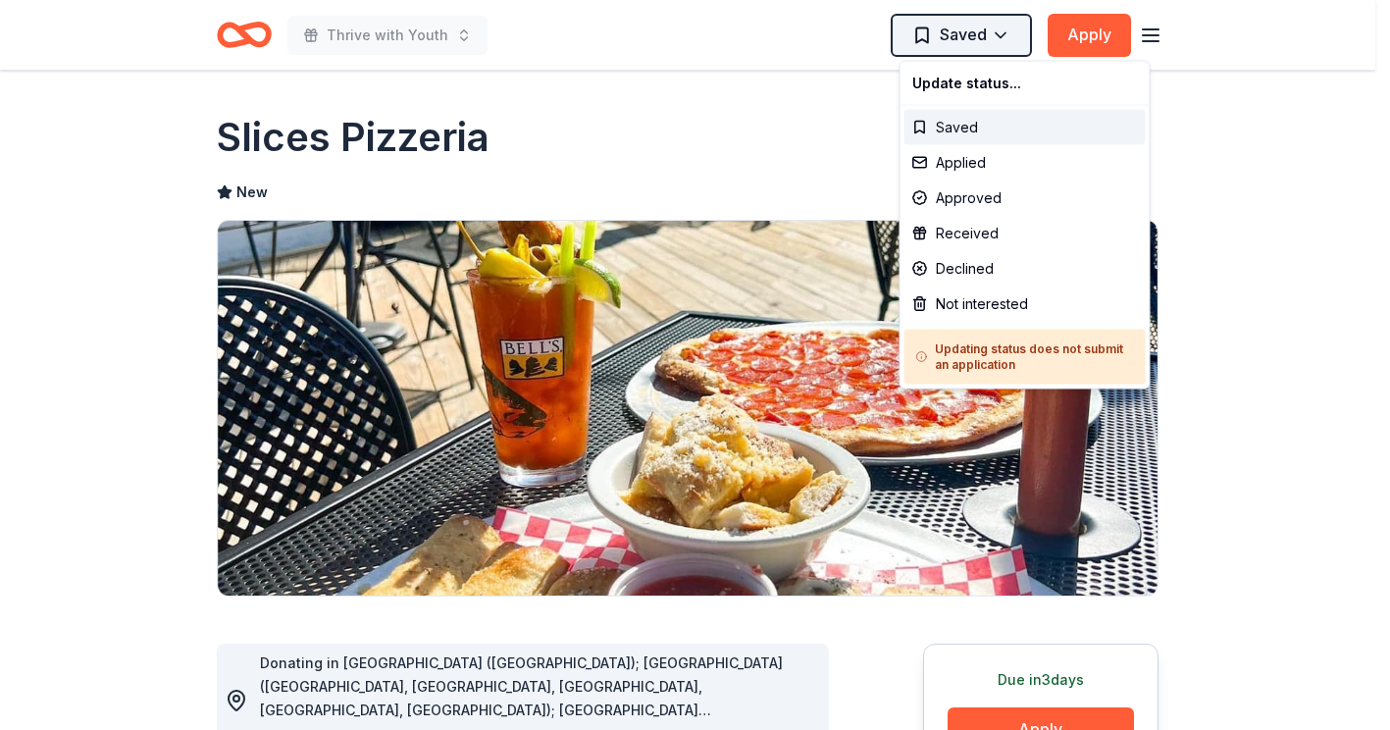
click at [1005, 38] on html "Thrive with Youth Saved Apply Due in 3 days Share Slices Pizzeria New Share Don…" at bounding box center [695, 365] width 1390 height 730
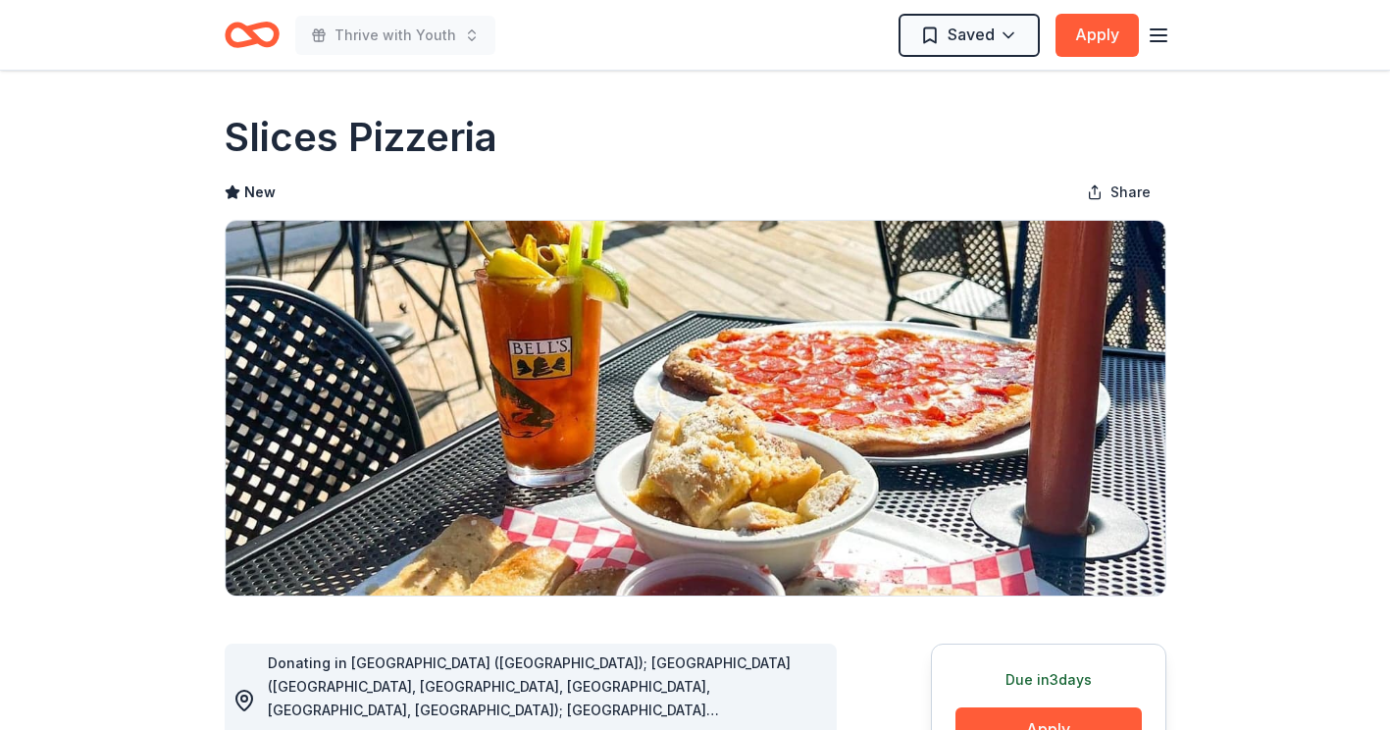
click at [264, 42] on icon "Home" at bounding box center [260, 35] width 30 height 20
